Goal: Task Accomplishment & Management: Complete application form

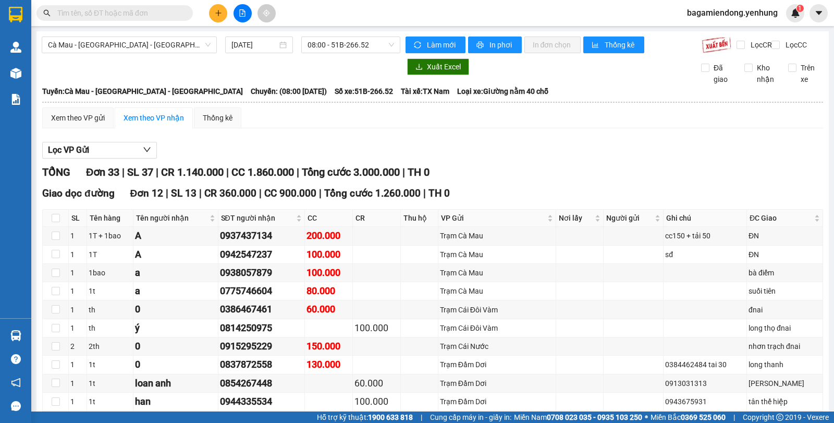
scroll to position [738, 0]
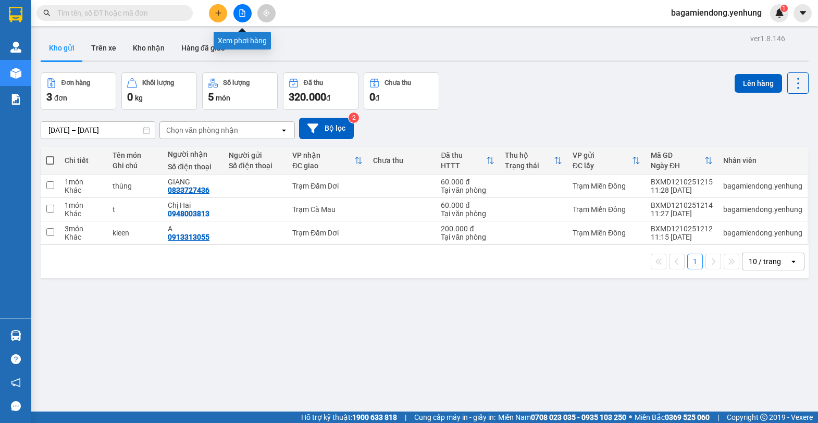
click at [236, 15] on button at bounding box center [242, 13] width 18 height 18
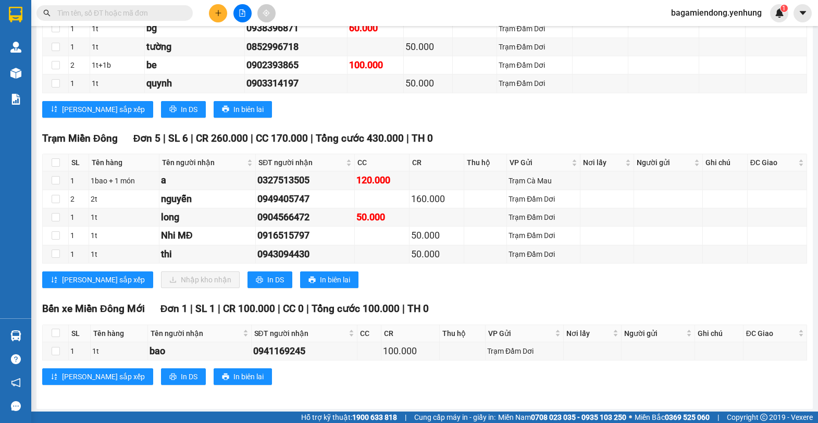
scroll to position [799, 0]
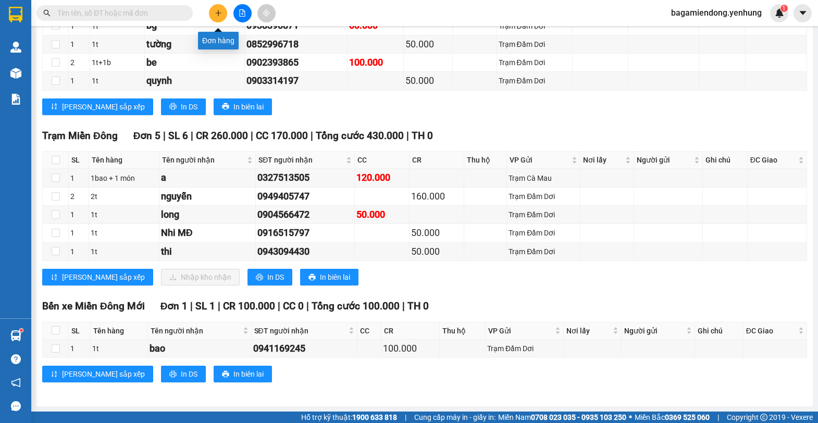
click at [223, 9] on button at bounding box center [218, 13] width 18 height 18
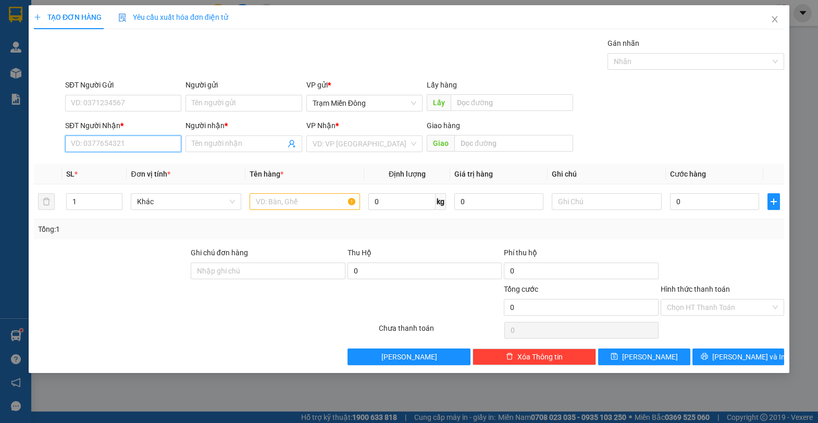
click at [130, 136] on input "SĐT Người Nhận *" at bounding box center [123, 143] width 116 height 17
click at [133, 145] on input "SĐT Người Nhận *" at bounding box center [123, 143] width 116 height 17
click at [137, 166] on div "0943272329 - Thùy" at bounding box center [129, 164] width 117 height 11
type input "0943272329"
type input "Thùy"
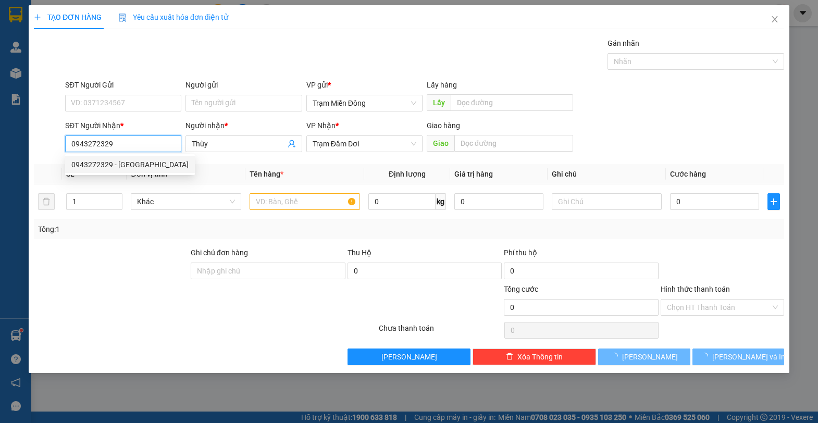
type input "80.000"
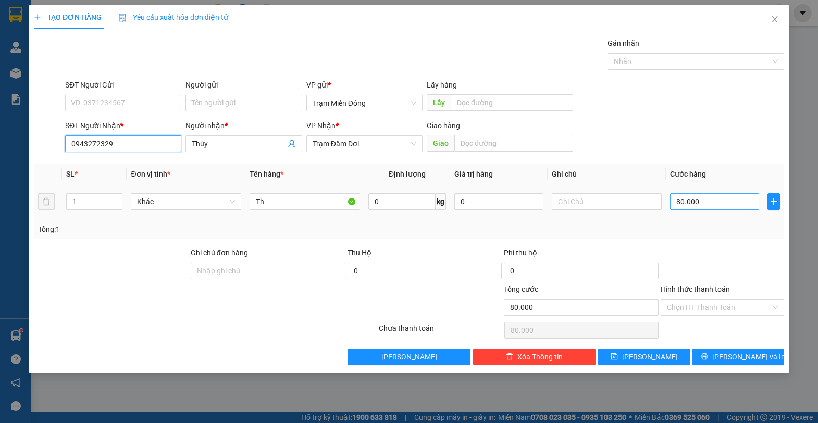
type input "0943272329"
click at [719, 202] on input "80.000" at bounding box center [714, 201] width 89 height 17
type input "0"
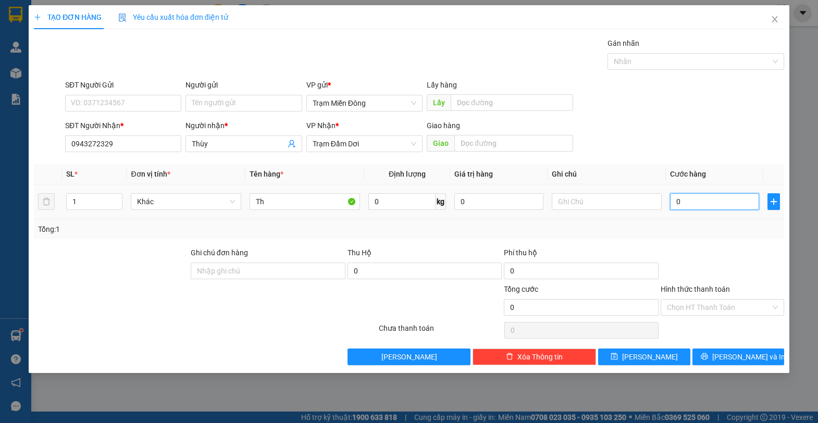
type input "6"
type input "06"
type input "60"
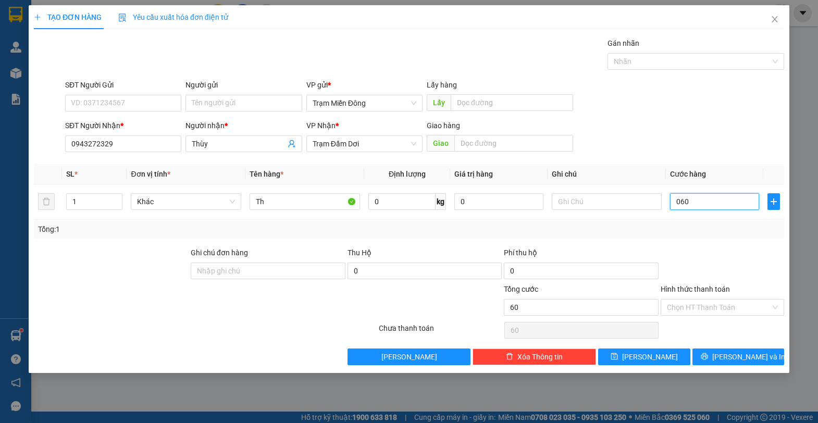
type input "060"
type input "60.000"
drag, startPoint x: 718, startPoint y: 119, endPoint x: 773, endPoint y: 290, distance: 179.1
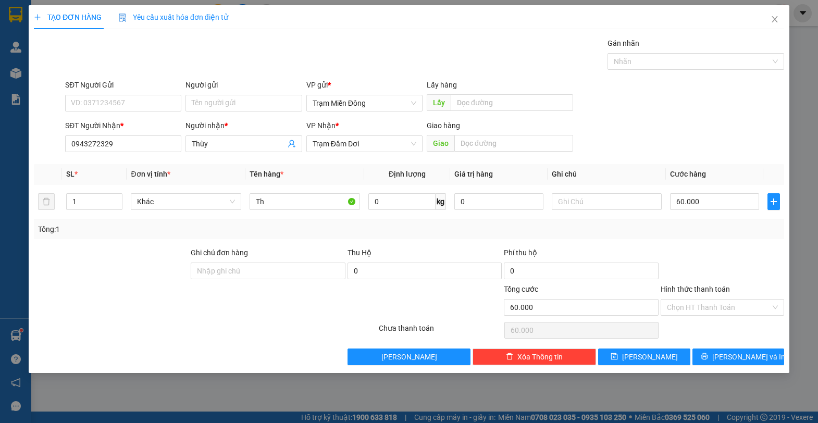
click at [719, 125] on form "SĐT Người Gửi VD: 0371234567 Người gửi Tên người gửi VP gửi * Trạm Miền Đông Lấ…" at bounding box center [409, 117] width 750 height 77
click at [743, 353] on span "Lưu và In" at bounding box center [748, 356] width 73 height 11
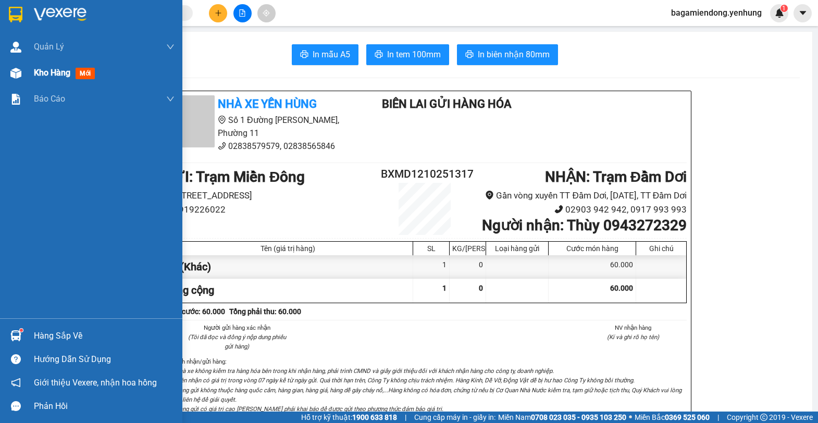
click at [14, 71] on img at bounding box center [15, 73] width 11 height 11
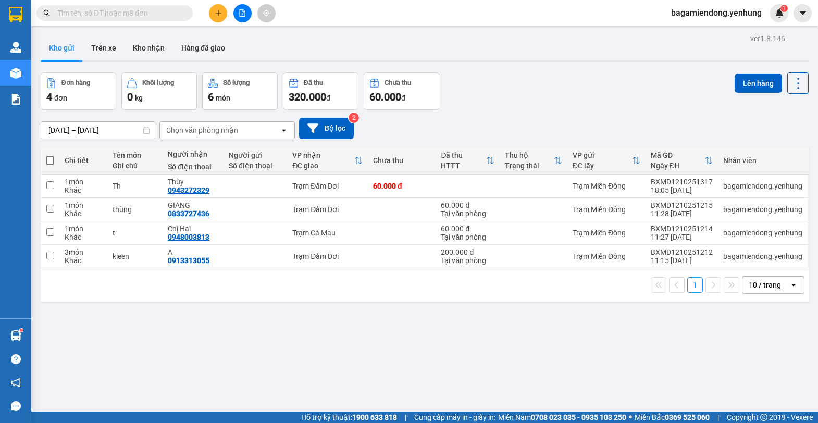
click at [49, 160] on span at bounding box center [50, 160] width 8 height 8
click at [50, 155] on input "checkbox" at bounding box center [50, 155] width 0 height 0
checkbox input "true"
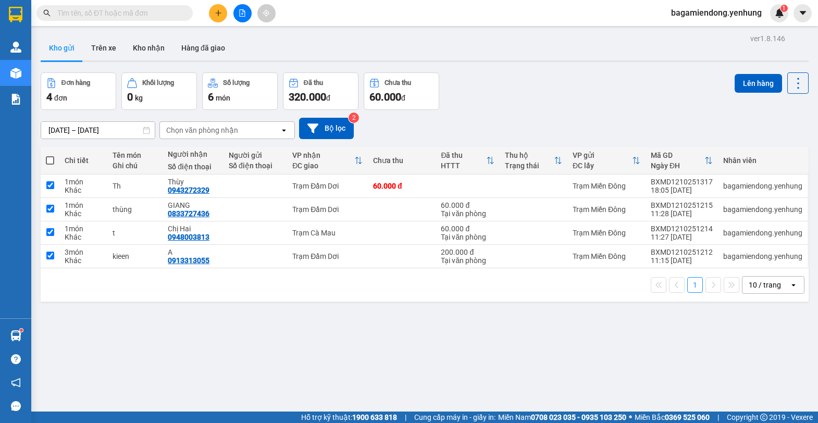
checkbox input "true"
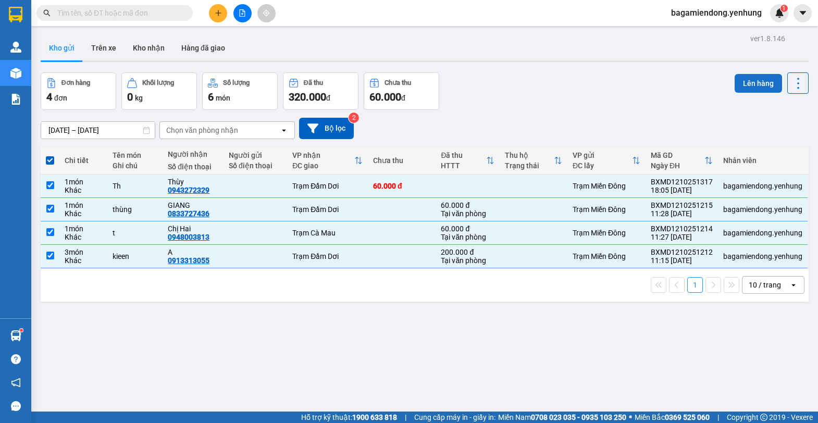
click at [746, 84] on button "Lên hàng" at bounding box center [758, 83] width 47 height 19
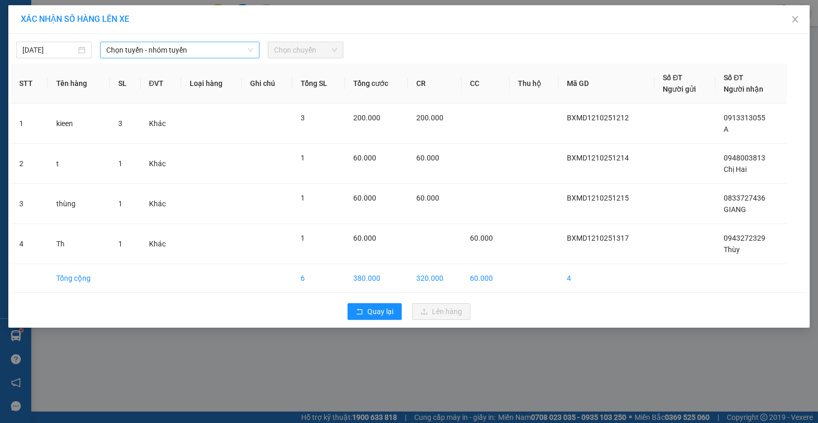
click at [248, 44] on span "Chọn tuyến - nhóm tuyến" at bounding box center [179, 50] width 147 height 16
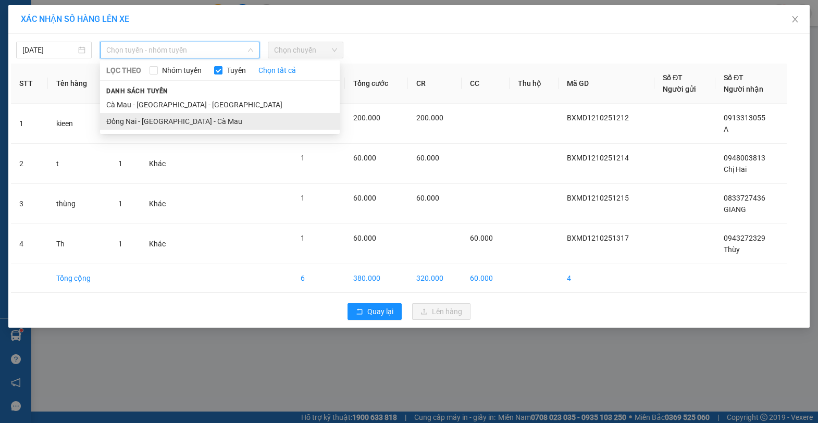
click at [195, 124] on li "Đồng Nai - Sài Gòn - Cà Mau" at bounding box center [220, 121] width 240 height 17
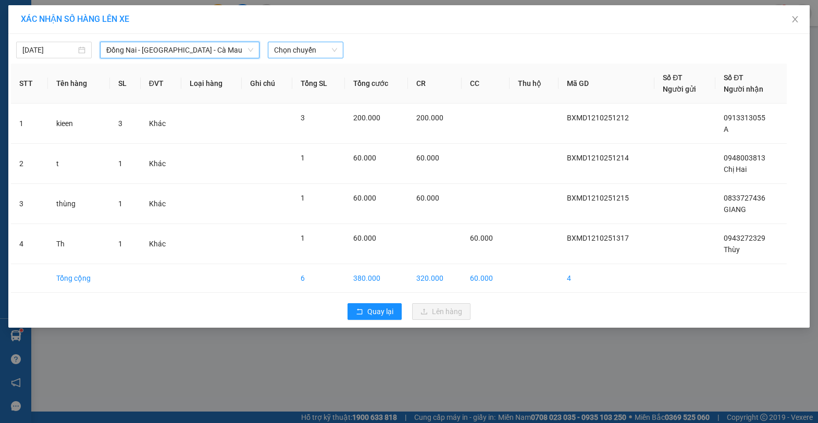
click at [333, 46] on span "Chọn chuyến" at bounding box center [305, 50] width 63 height 16
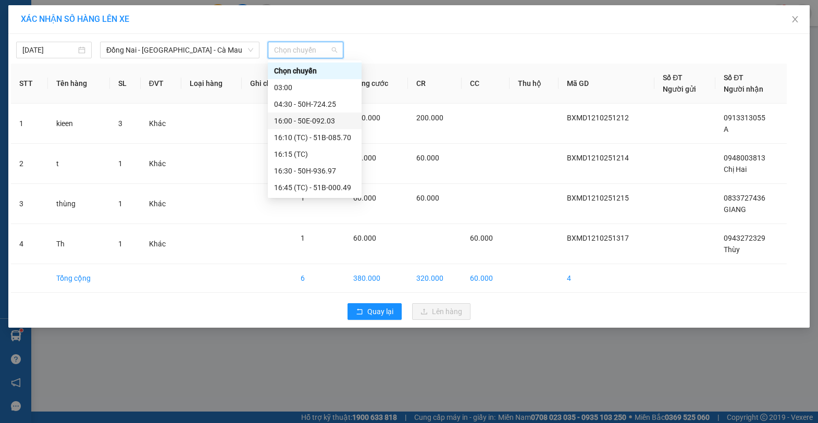
click at [327, 120] on div "16:00 - 50E-092.03" at bounding box center [314, 120] width 81 height 11
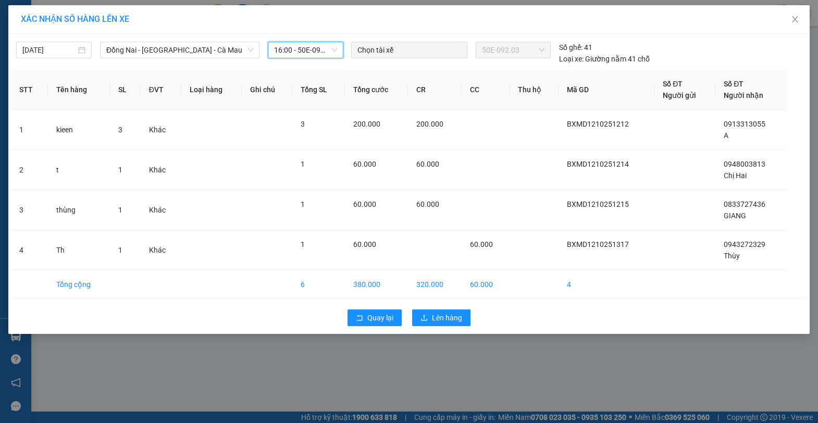
click at [331, 50] on span "16:00 - 50E-092.03" at bounding box center [305, 50] width 63 height 16
click at [436, 314] on span "Lên hàng" at bounding box center [447, 317] width 30 height 11
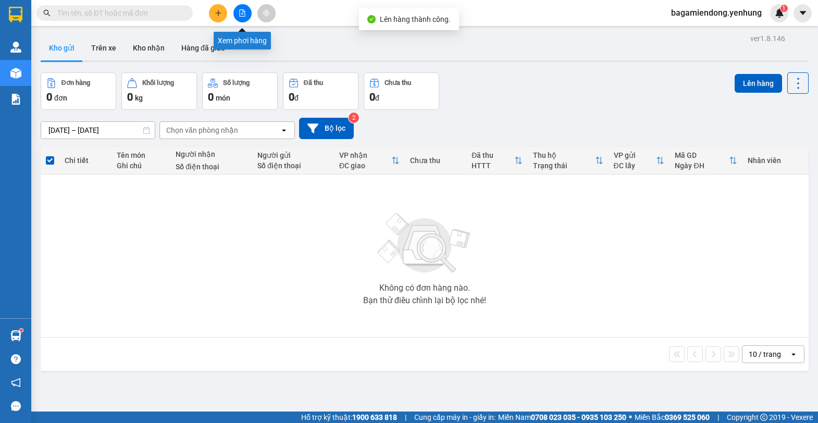
click at [239, 10] on button at bounding box center [242, 13] width 18 height 18
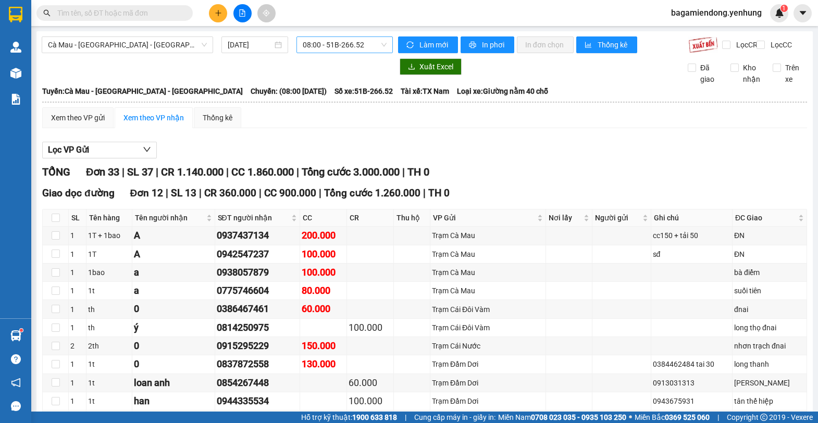
click at [380, 43] on span "08:00 - 51B-266.52" at bounding box center [345, 45] width 84 height 16
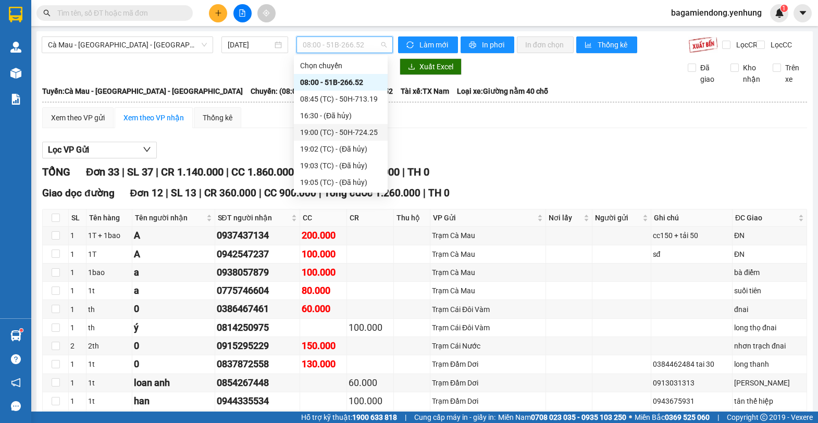
click at [365, 128] on div "19:00 (TC) - 50H-724.25" at bounding box center [340, 132] width 81 height 11
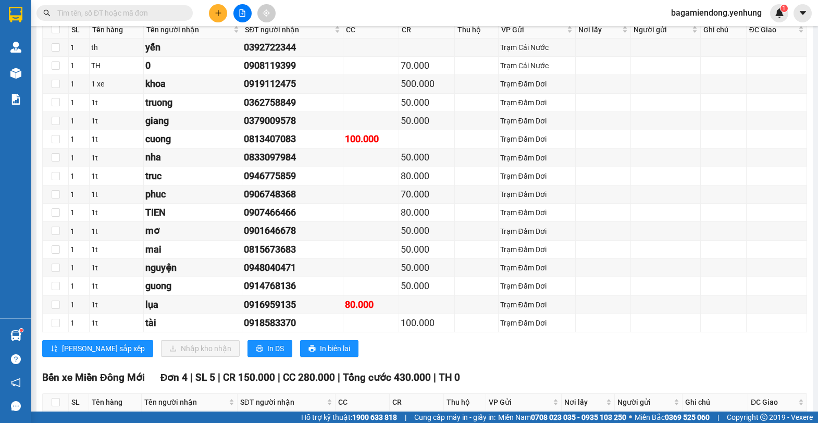
scroll to position [918, 0]
